Goal: Task Accomplishment & Management: Complete application form

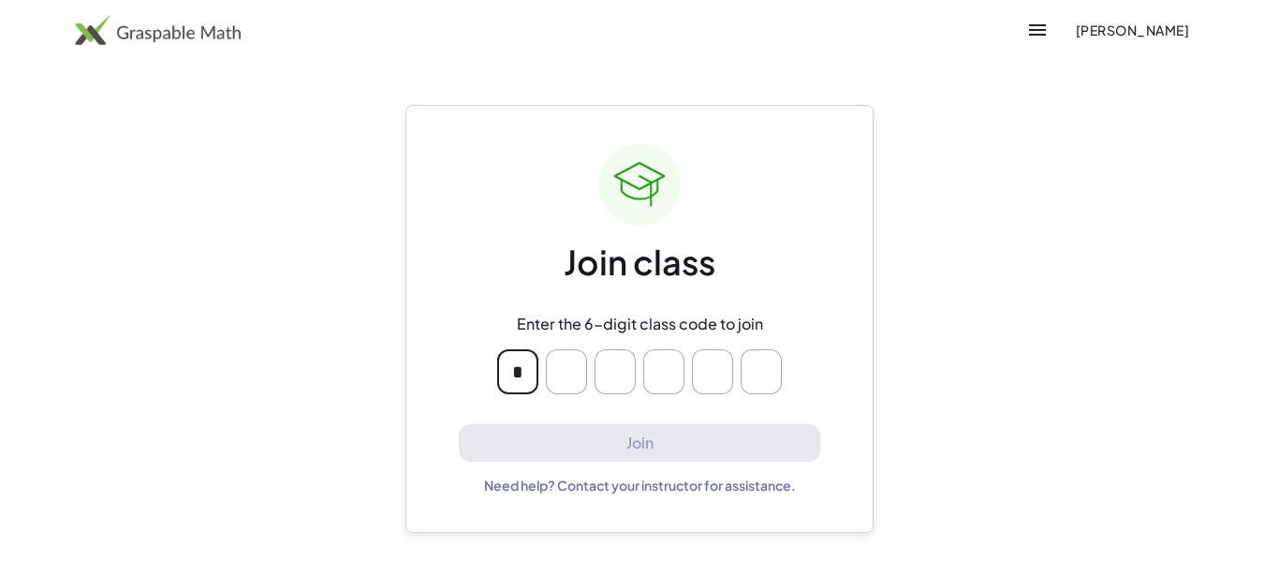
type input "*"
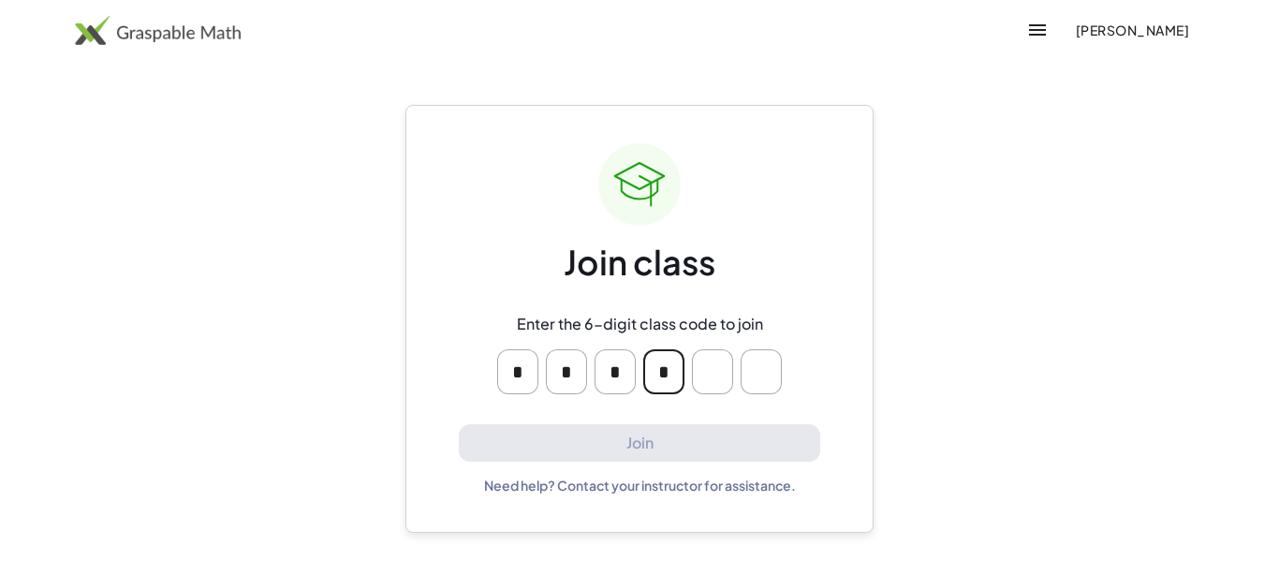
type input "*"
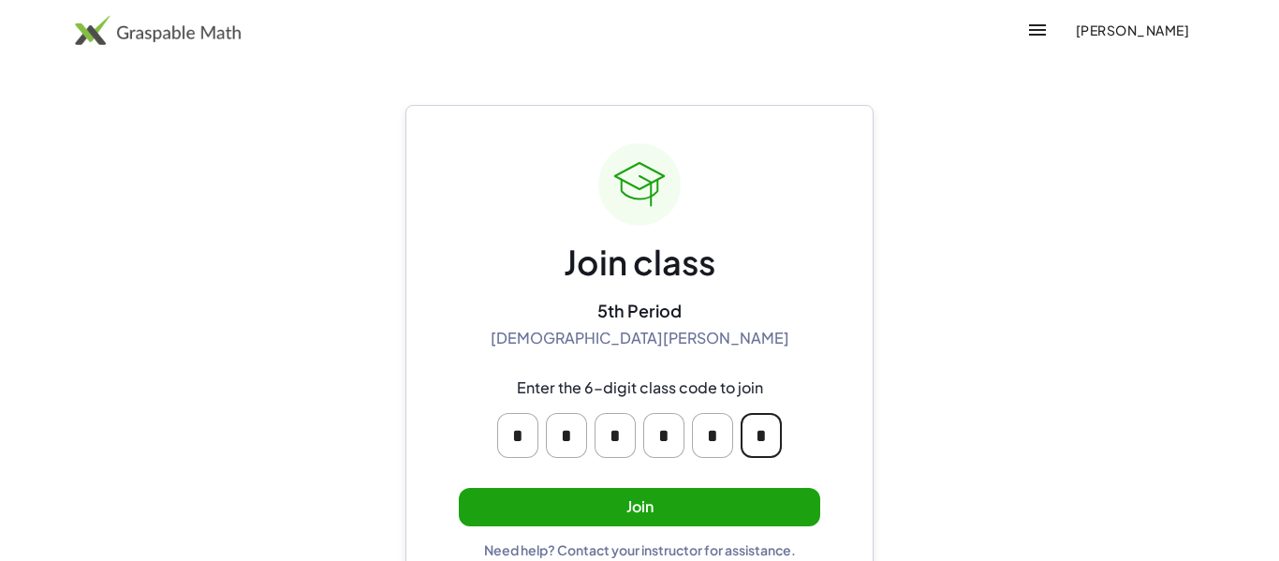
type input "*"
click at [613, 519] on button "Join" at bounding box center [639, 507] width 361 height 38
